Goal: Information Seeking & Learning: Learn about a topic

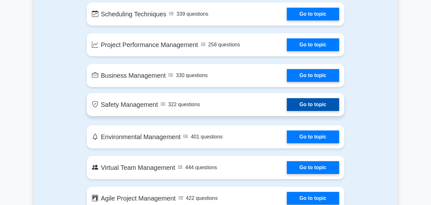
scroll to position [1085, 0]
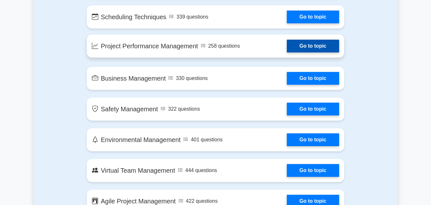
click at [305, 45] on link "Go to topic" at bounding box center [313, 46] width 52 height 13
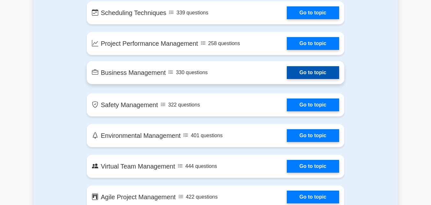
scroll to position [1179, 0]
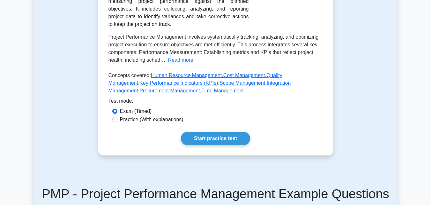
scroll to position [128, 0]
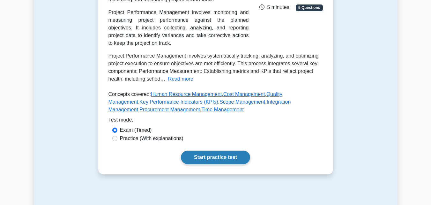
click at [220, 154] on link "Start practice test" at bounding box center [215, 156] width 69 height 13
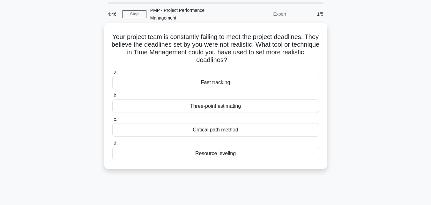
scroll to position [32, 0]
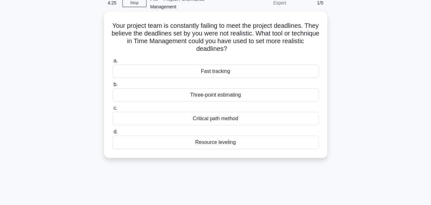
drag, startPoint x: 224, startPoint y: 72, endPoint x: 195, endPoint y: 71, distance: 29.0
click at [195, 71] on div "Fast tracking" at bounding box center [215, 70] width 207 height 13
copy div "Fast tracking"
drag, startPoint x: 250, startPoint y: 93, endPoint x: 169, endPoint y: 90, distance: 81.5
click at [169, 90] on div "Three-point estimating" at bounding box center [215, 94] width 207 height 13
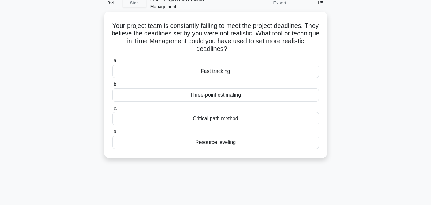
drag, startPoint x: 264, startPoint y: 117, endPoint x: 196, endPoint y: 109, distance: 68.8
click at [196, 109] on label "c. Critical path method" at bounding box center [215, 114] width 207 height 21
drag, startPoint x: 240, startPoint y: 137, endPoint x: 176, endPoint y: 136, distance: 64.2
click at [176, 136] on div "Resource leveling" at bounding box center [215, 141] width 207 height 13
click at [225, 94] on div "Three-point estimating" at bounding box center [215, 94] width 207 height 13
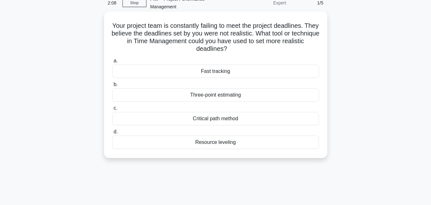
click at [112, 87] on input "b. Three-point estimating" at bounding box center [112, 84] width 0 height 4
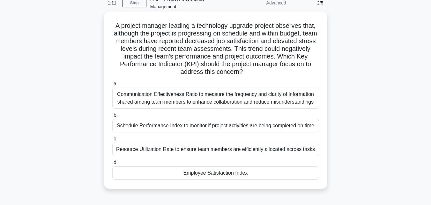
click at [184, 175] on div "Employee Satisfaction Index" at bounding box center [215, 172] width 207 height 13
click at [112, 164] on input "d. Employee Satisfaction Index" at bounding box center [112, 162] width 0 height 4
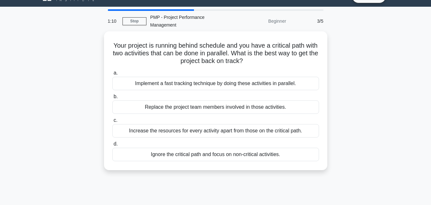
scroll to position [0, 0]
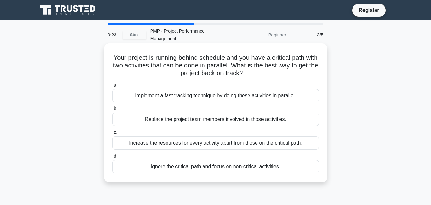
click at [190, 143] on div "Increase the resources for every activity apart from those on the critical path." at bounding box center [215, 142] width 207 height 13
click at [112, 134] on input "c. Increase the resources for every activity apart from those on the critical p…" at bounding box center [112, 132] width 0 height 4
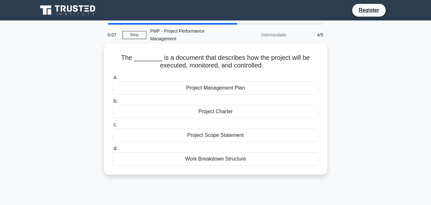
click at [241, 86] on div "Project Management Plan" at bounding box center [215, 87] width 207 height 13
click at [112, 79] on input "a. Project Management Plan" at bounding box center [112, 77] width 0 height 4
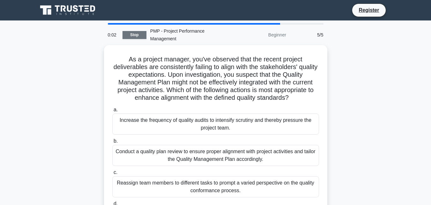
click at [133, 36] on link "Stop" at bounding box center [135, 35] width 24 height 8
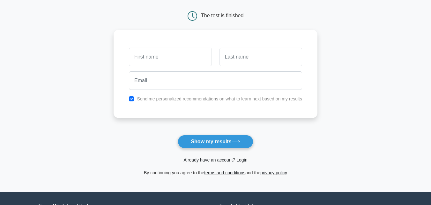
scroll to position [64, 0]
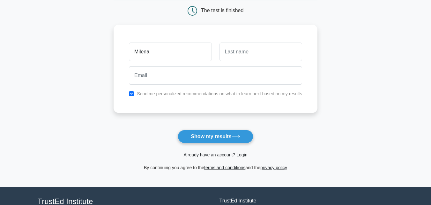
type input "Milena"
click at [255, 54] on input "text" at bounding box center [261, 51] width 83 height 19
type input "Chebet"
click at [158, 50] on input "Milena" at bounding box center [170, 51] width 83 height 19
type input "Mish"
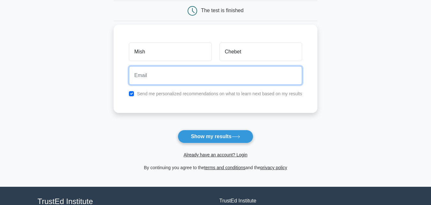
click at [162, 79] on input "email" at bounding box center [215, 75] width 173 height 19
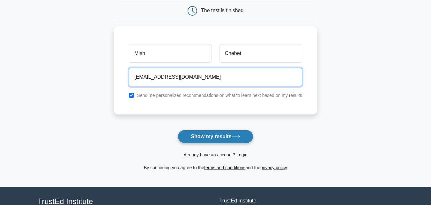
type input "tanuimchebet@gmail.com"
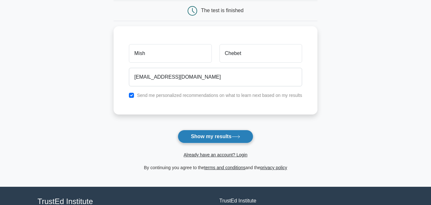
click at [204, 137] on button "Show my results" at bounding box center [215, 136] width 75 height 13
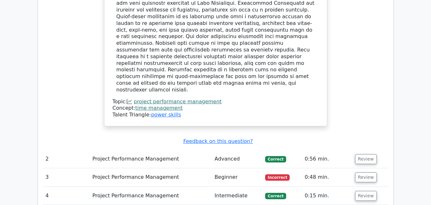
scroll to position [702, 0]
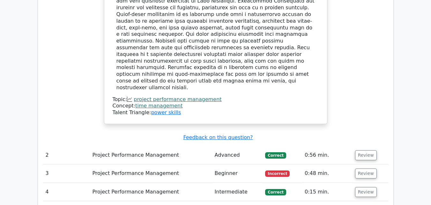
click at [209, 164] on td "Project Performance Management" at bounding box center [151, 173] width 122 height 18
click at [360, 168] on button "Review" at bounding box center [366, 173] width 22 height 10
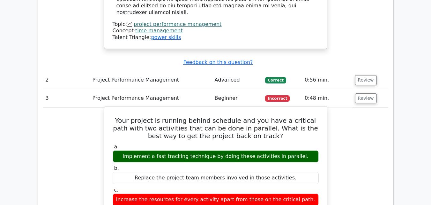
scroll to position [766, 0]
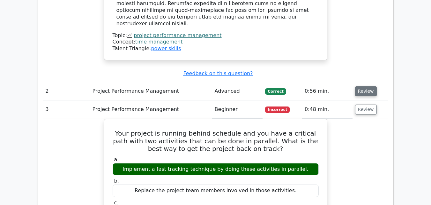
click at [365, 86] on button "Review" at bounding box center [366, 91] width 22 height 10
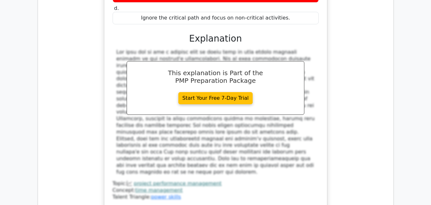
scroll to position [1404, 0]
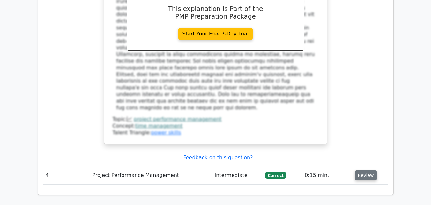
click at [366, 170] on button "Review" at bounding box center [366, 175] width 22 height 10
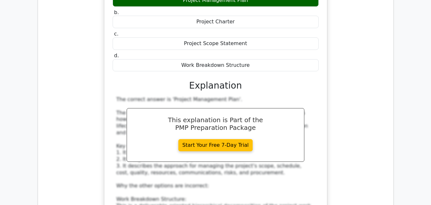
scroll to position [1692, 0]
